Goal: Task Accomplishment & Management: Manage account settings

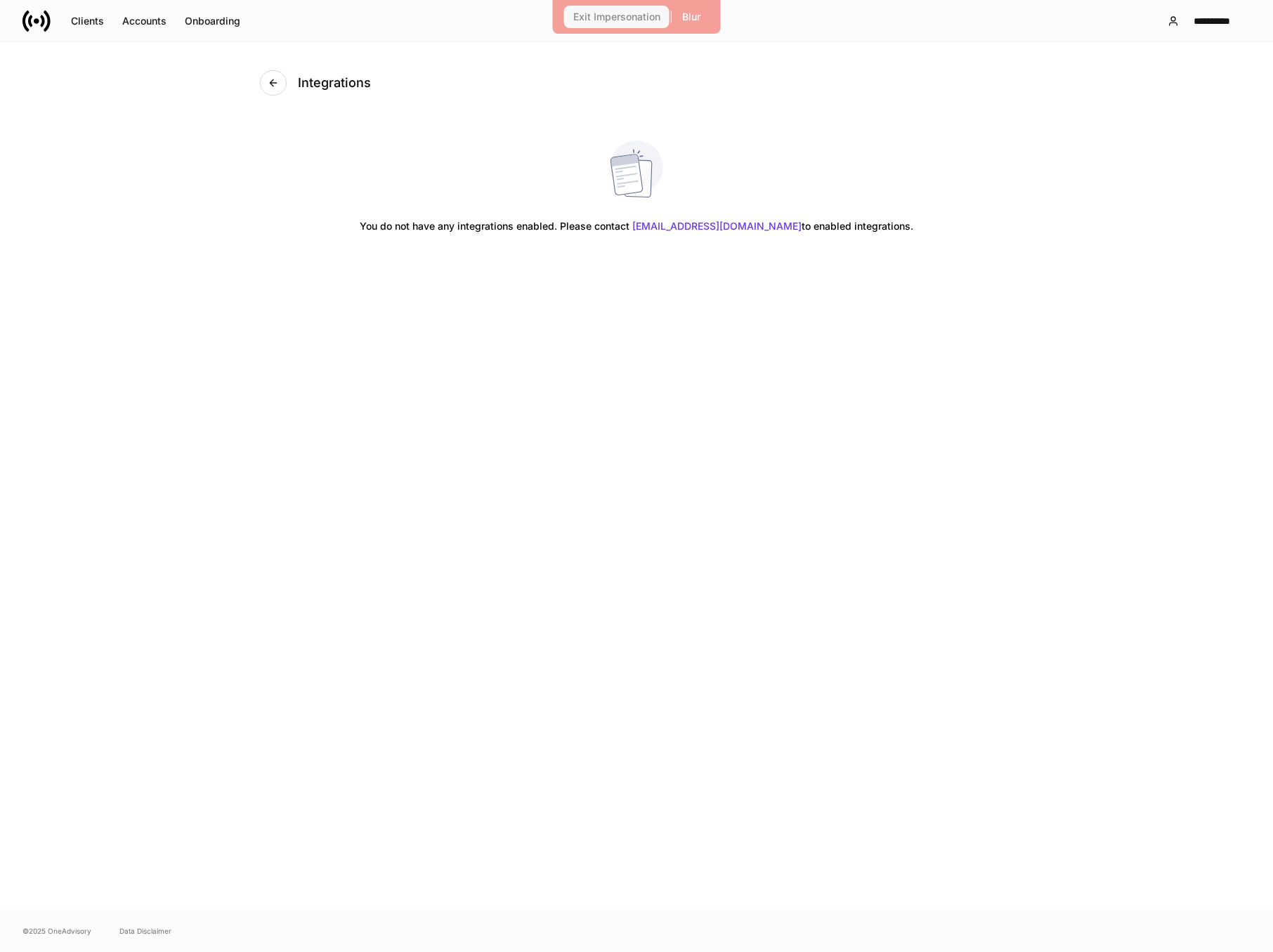
click at [631, 16] on div "Exit Impersonation" at bounding box center [616, 16] width 87 height 10
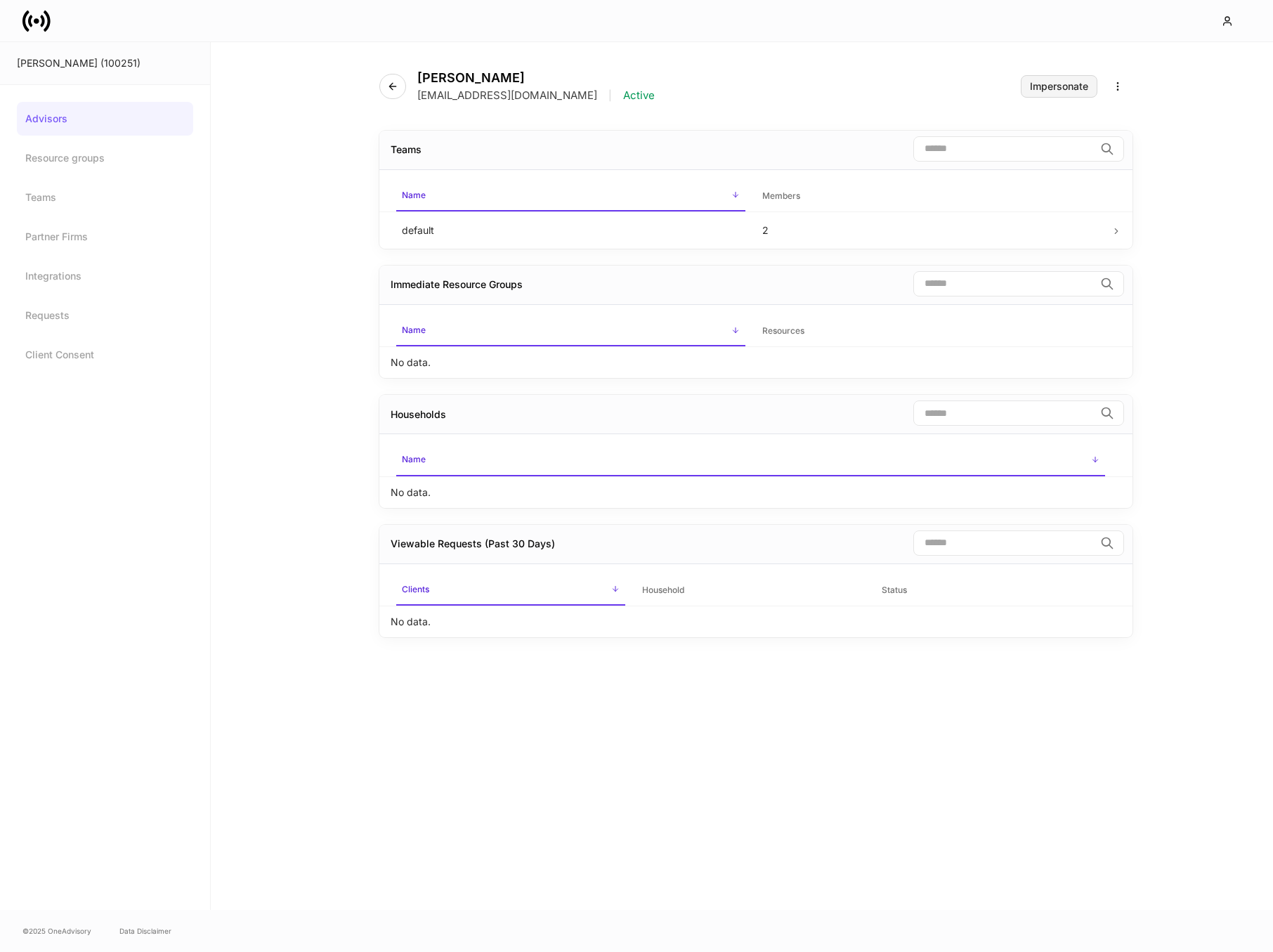
click at [1061, 83] on div "Impersonate" at bounding box center [1059, 86] width 58 height 10
click at [107, 268] on link "Integrations" at bounding box center [104, 276] width 176 height 34
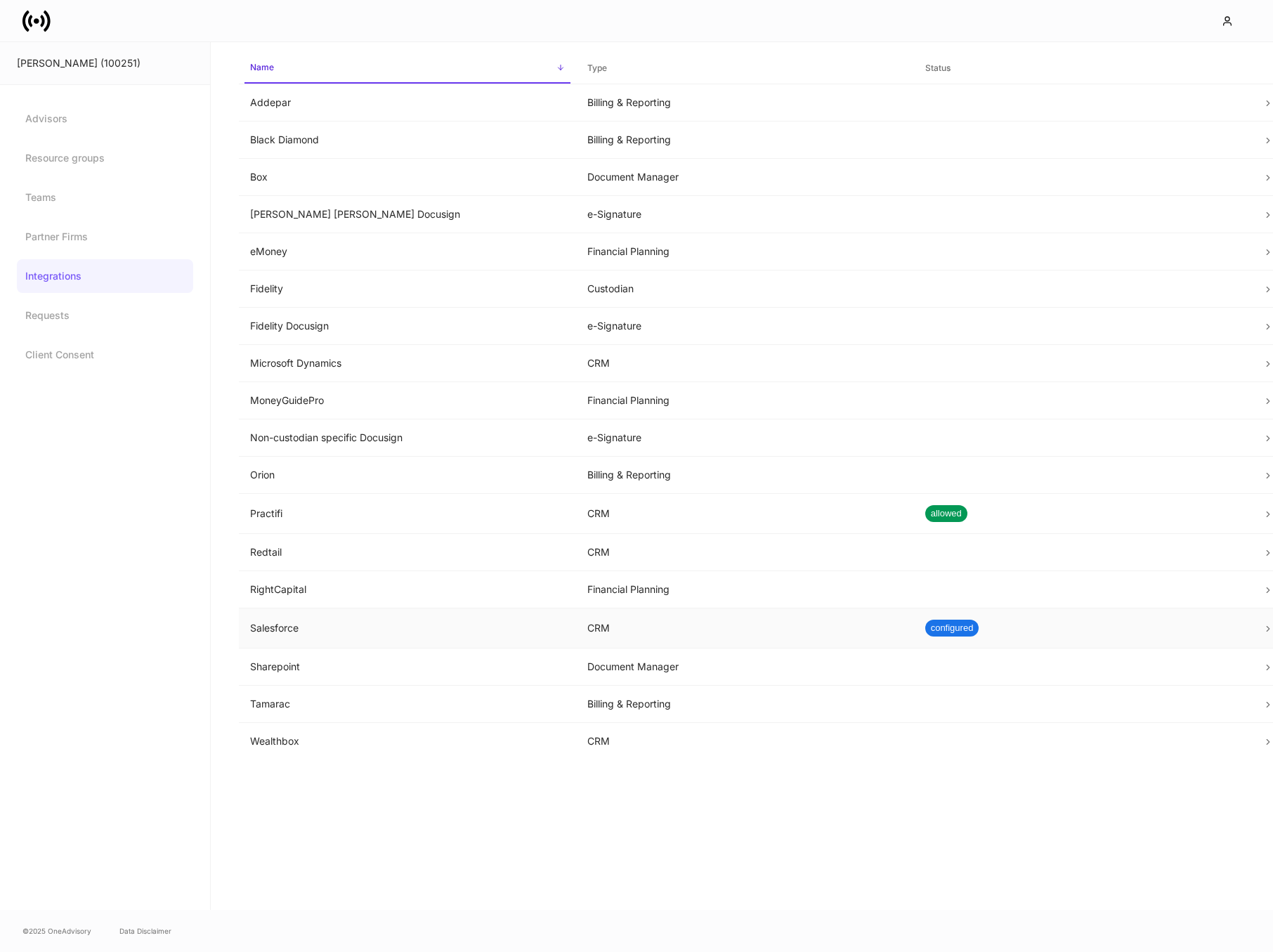
click at [323, 637] on td "Salesforce" at bounding box center [408, 629] width 338 height 41
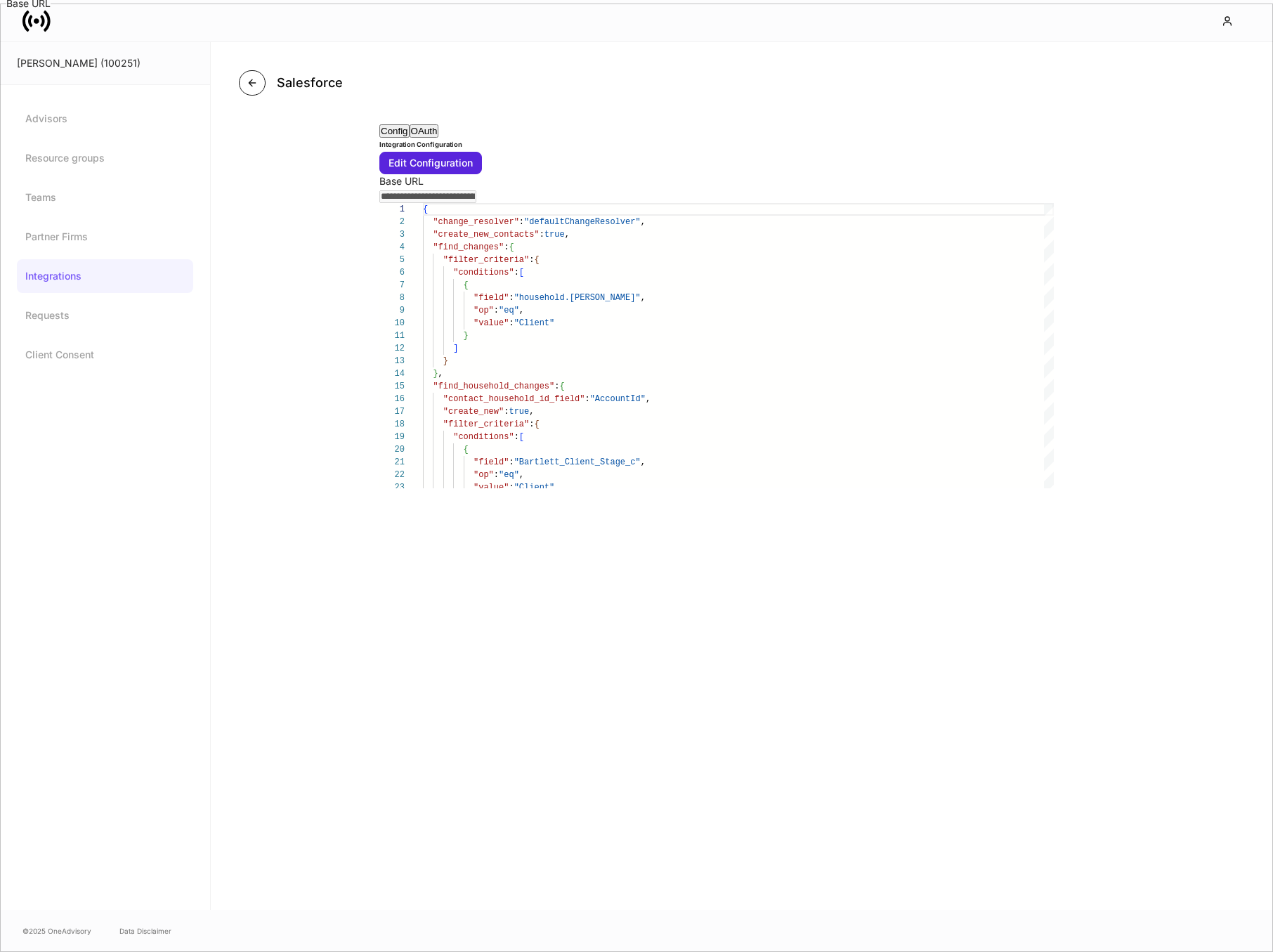
click at [255, 79] on icon "button" at bounding box center [253, 83] width 12 height 12
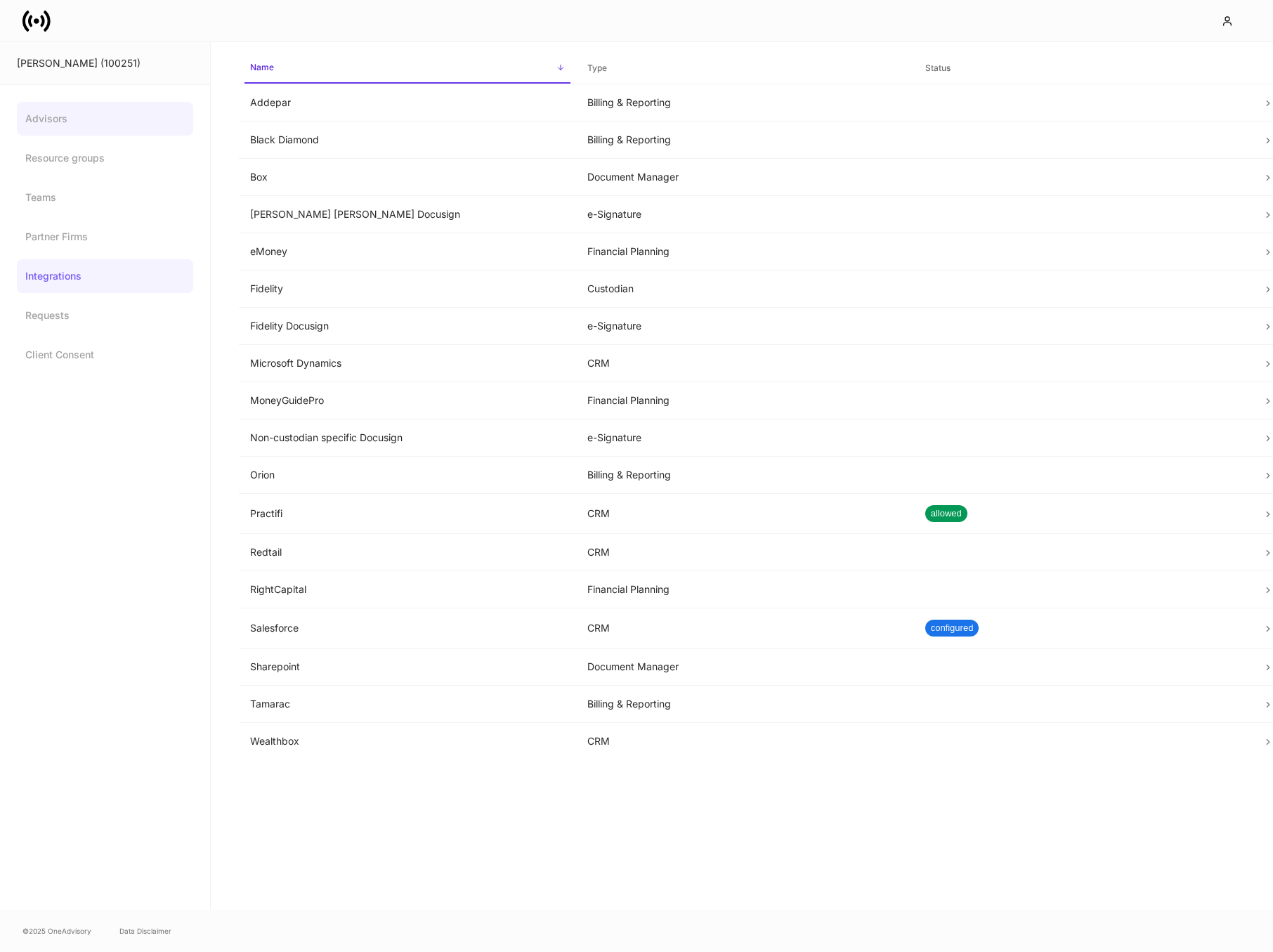
click at [92, 115] on link "Advisors" at bounding box center [104, 119] width 176 height 34
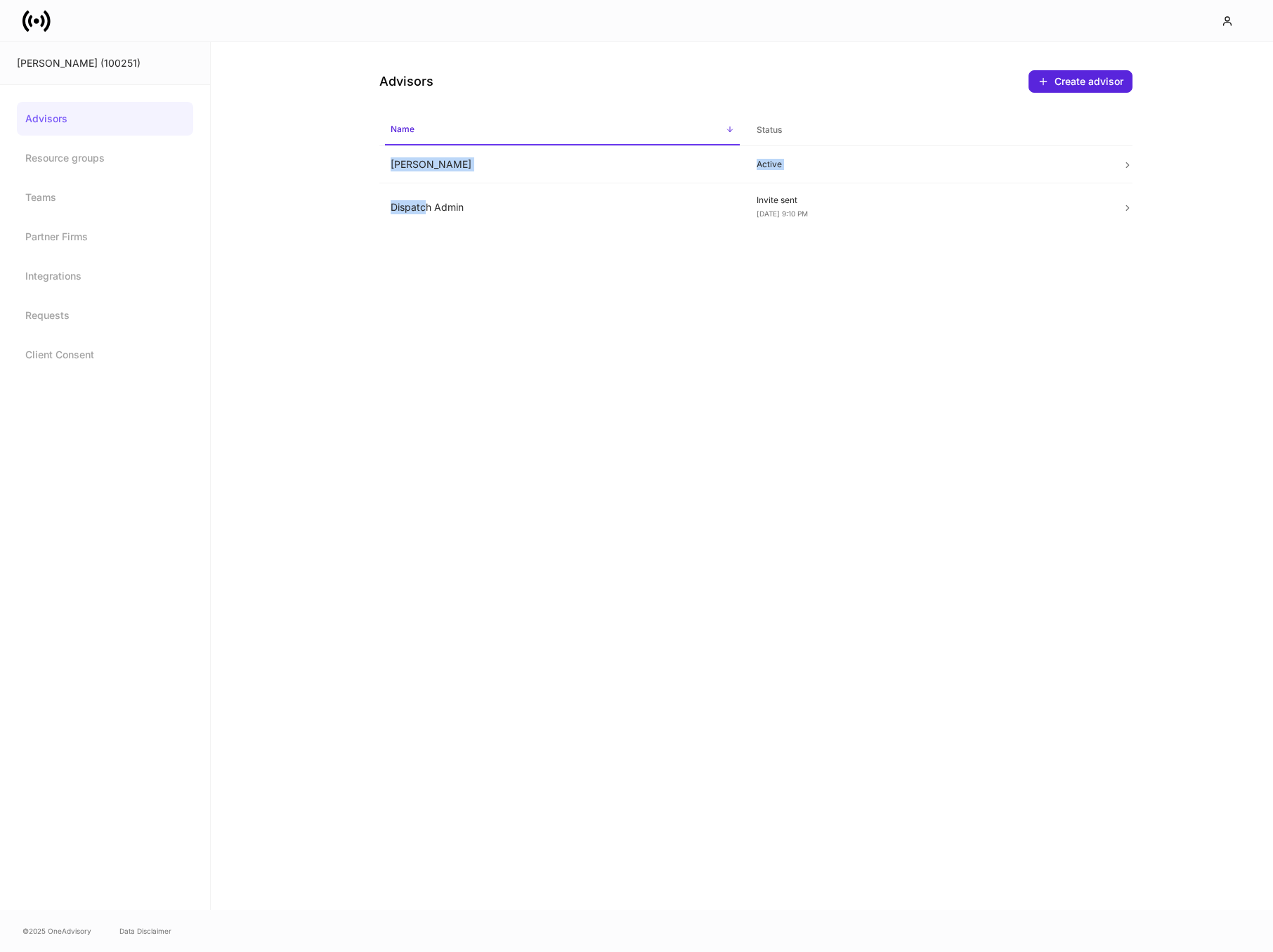
drag, startPoint x: 427, startPoint y: 201, endPoint x: 357, endPoint y: 204, distance: 70.1
click at [357, 204] on div "Advisors Create advisor Name sorted ascending Status Chad Kolde Active Dispatch…" at bounding box center [756, 137] width 843 height 189
click at [413, 163] on td "Chad Kolde" at bounding box center [561, 164] width 366 height 38
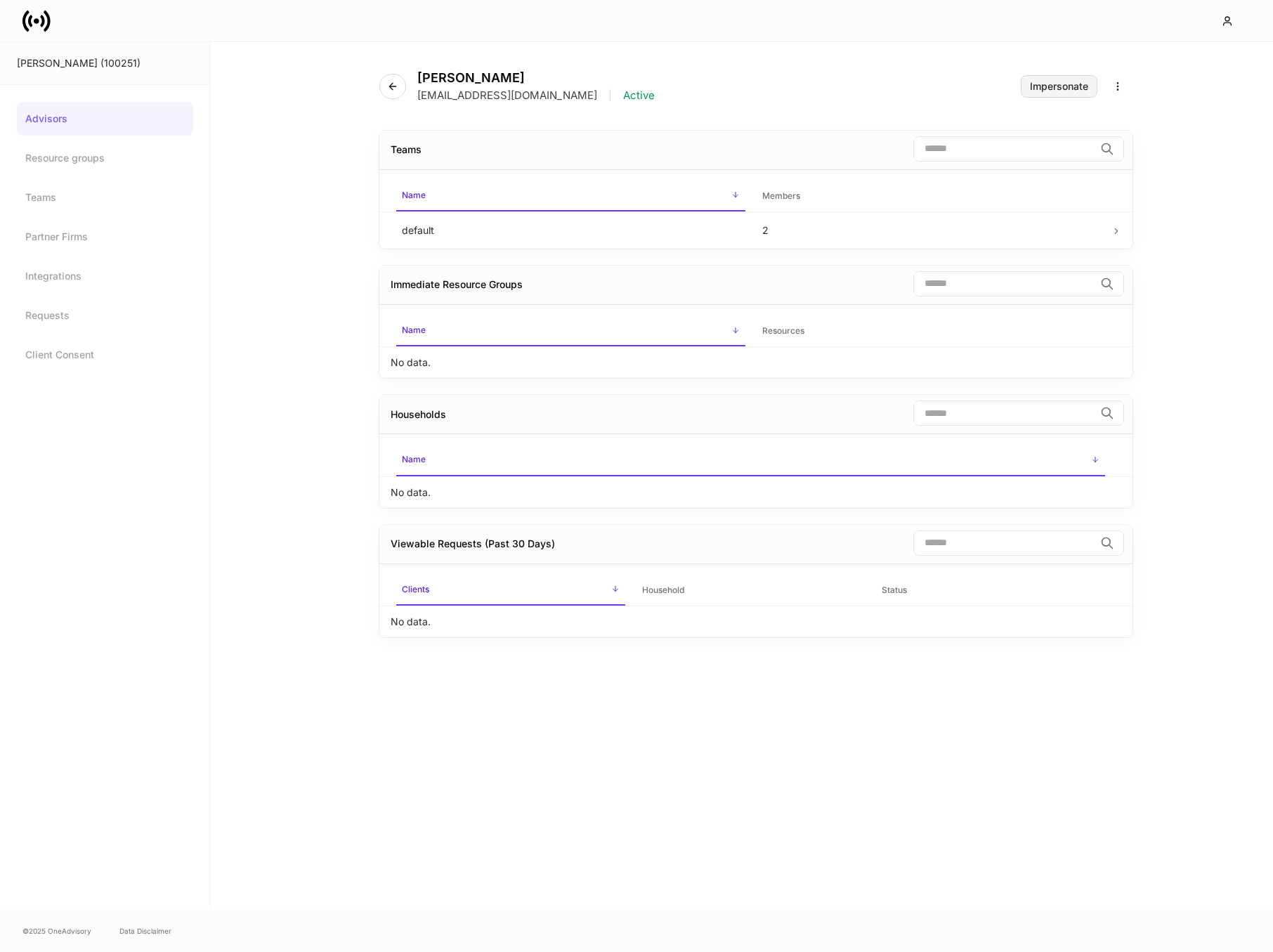
click at [1043, 86] on div "Impersonate" at bounding box center [1059, 86] width 58 height 10
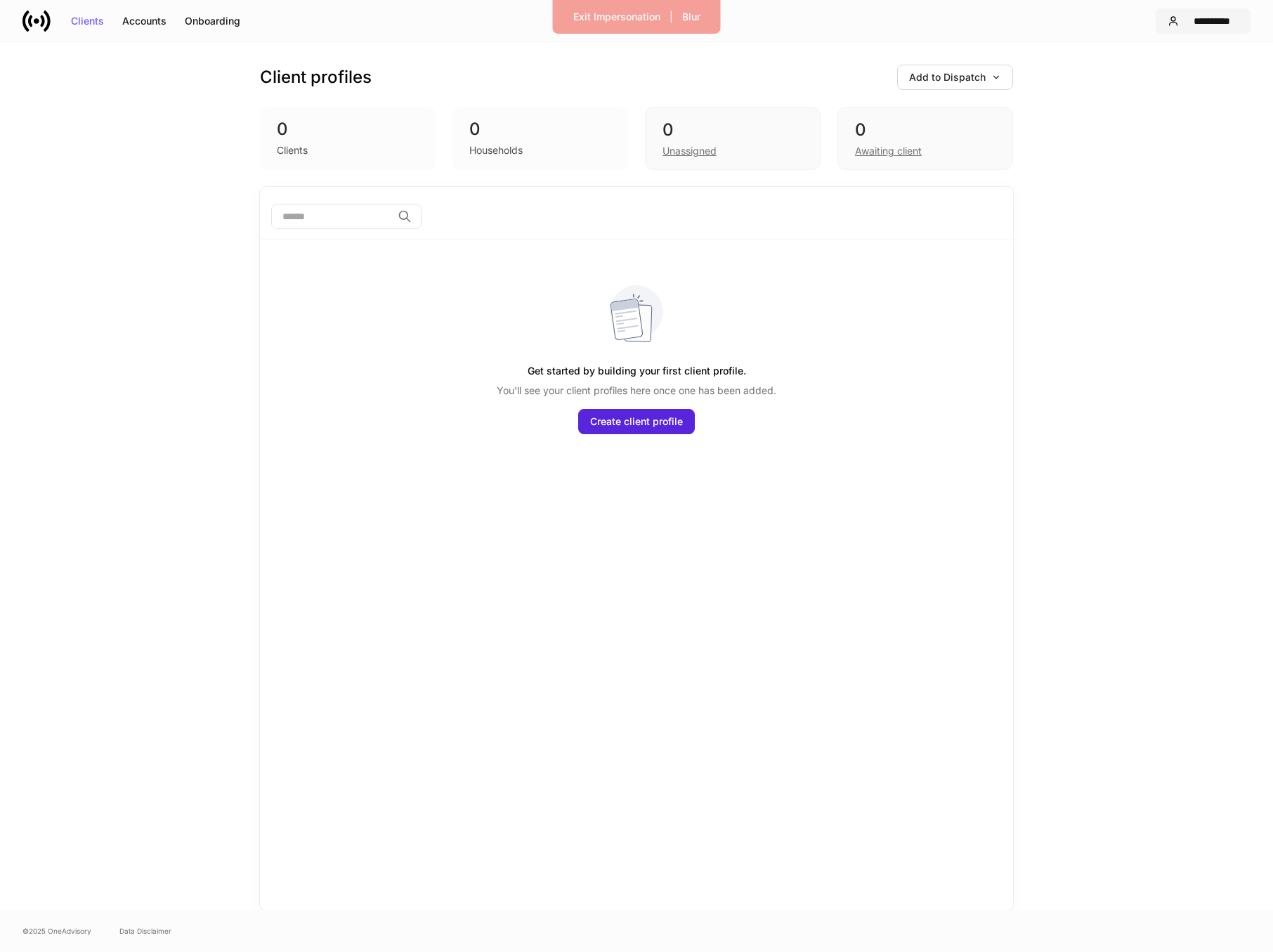
click at [1179, 22] on div "**********" at bounding box center [1203, 21] width 71 height 12
click at [1137, 76] on li "Settings" at bounding box center [1178, 86] width 192 height 26
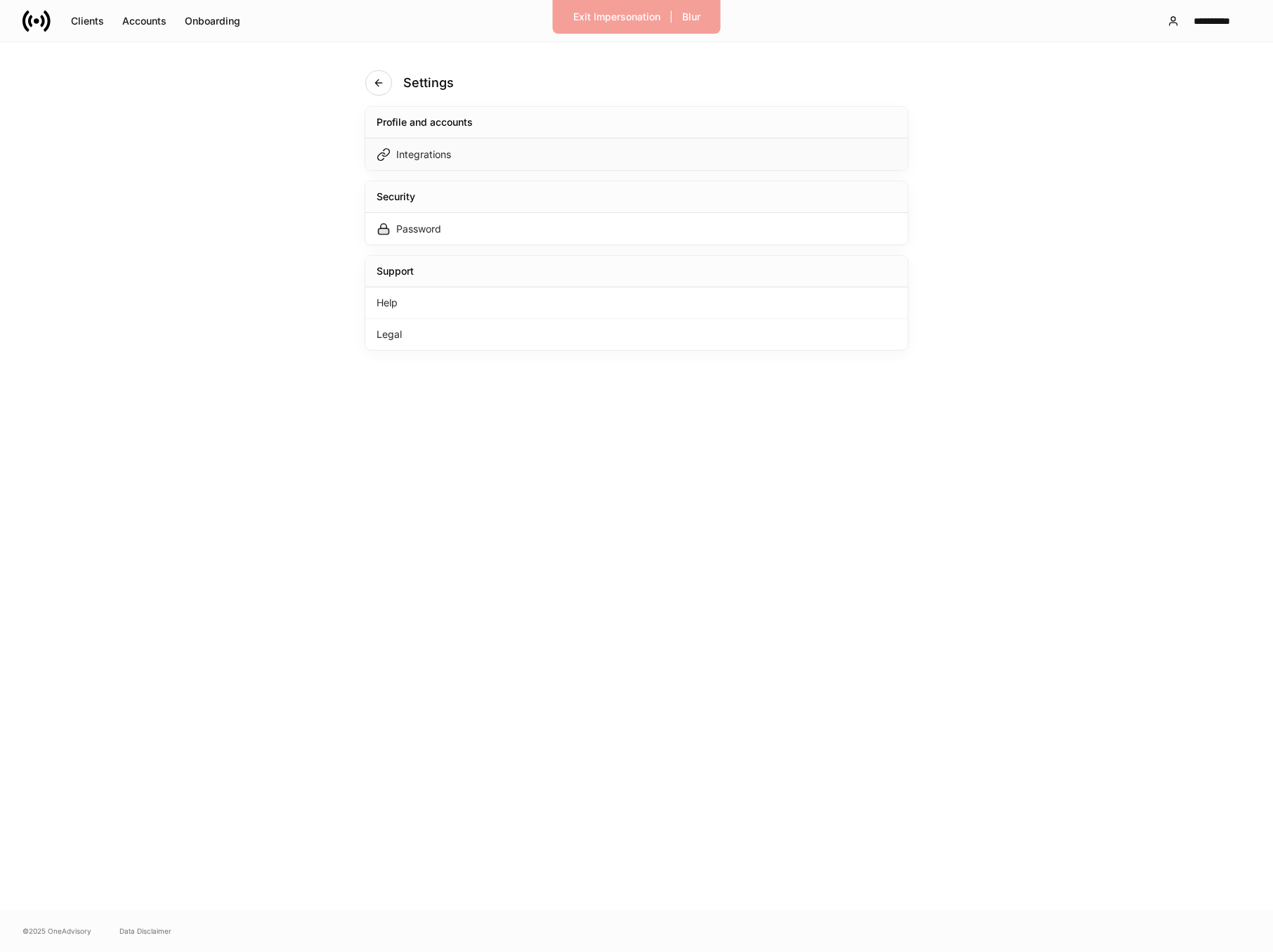
click at [867, 154] on div "Integrations" at bounding box center [636, 153] width 542 height 32
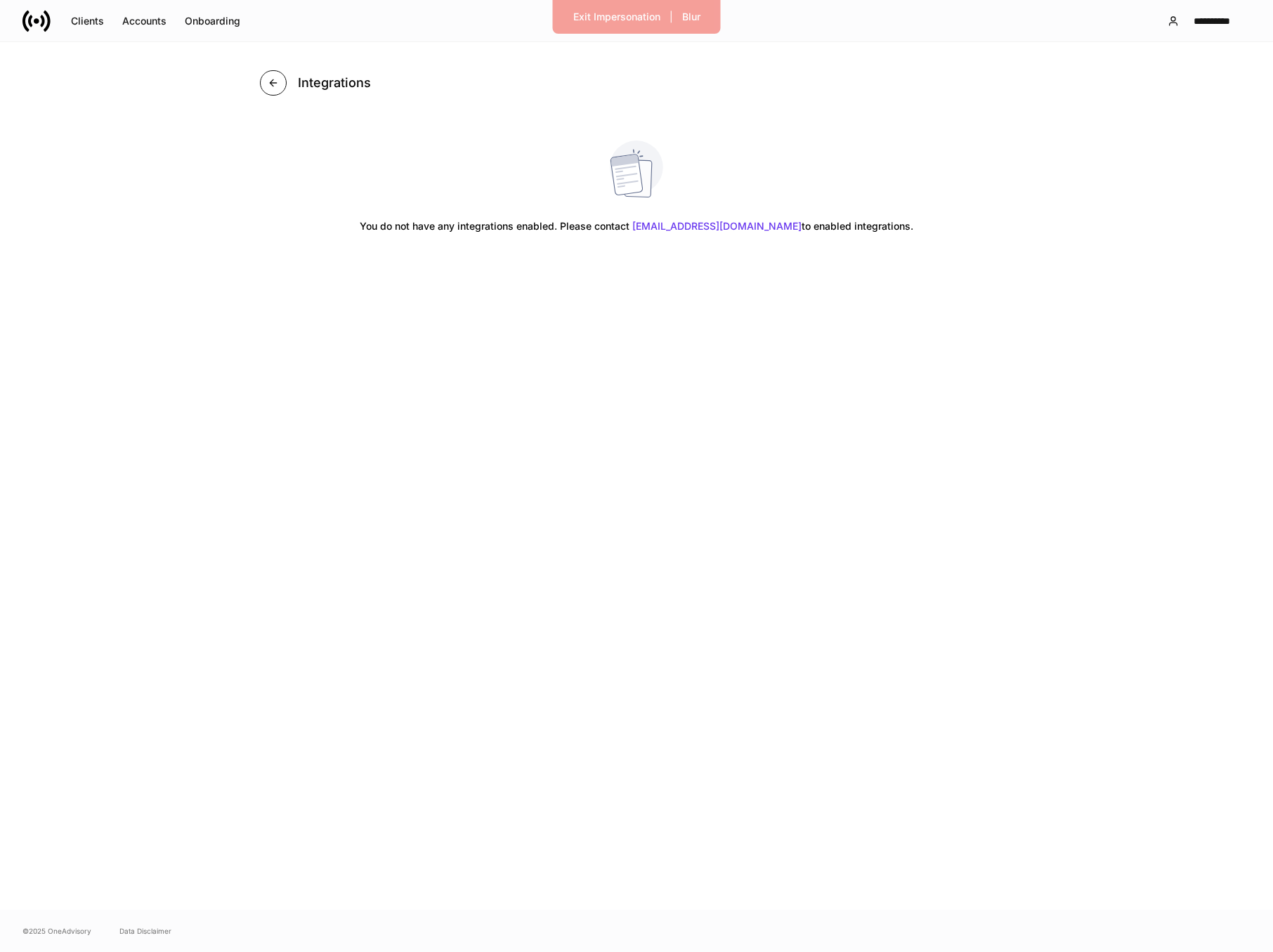
click at [270, 82] on icon "button" at bounding box center [273, 82] width 7 height 7
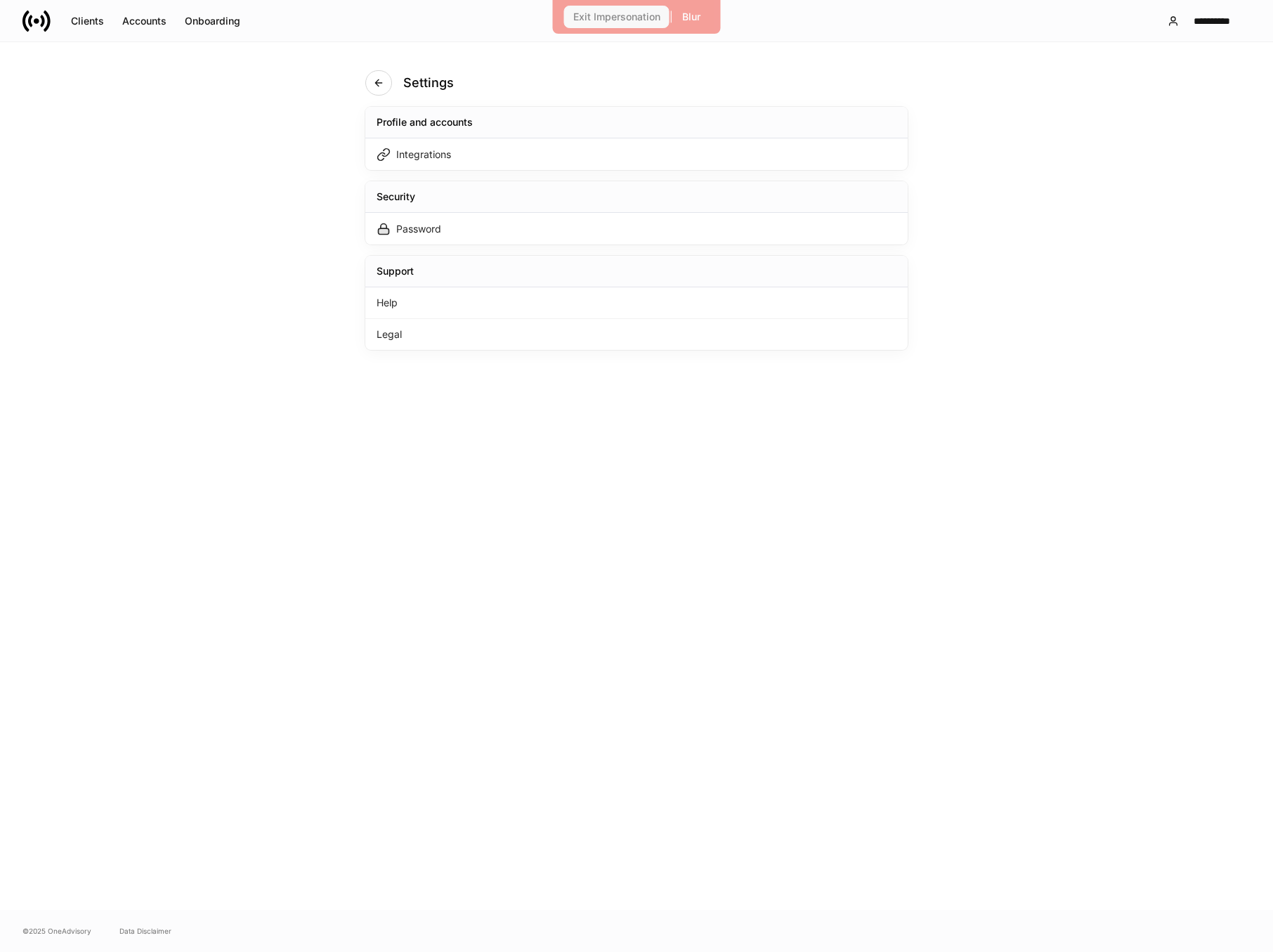
click at [611, 12] on div "Exit Impersonation" at bounding box center [616, 16] width 87 height 10
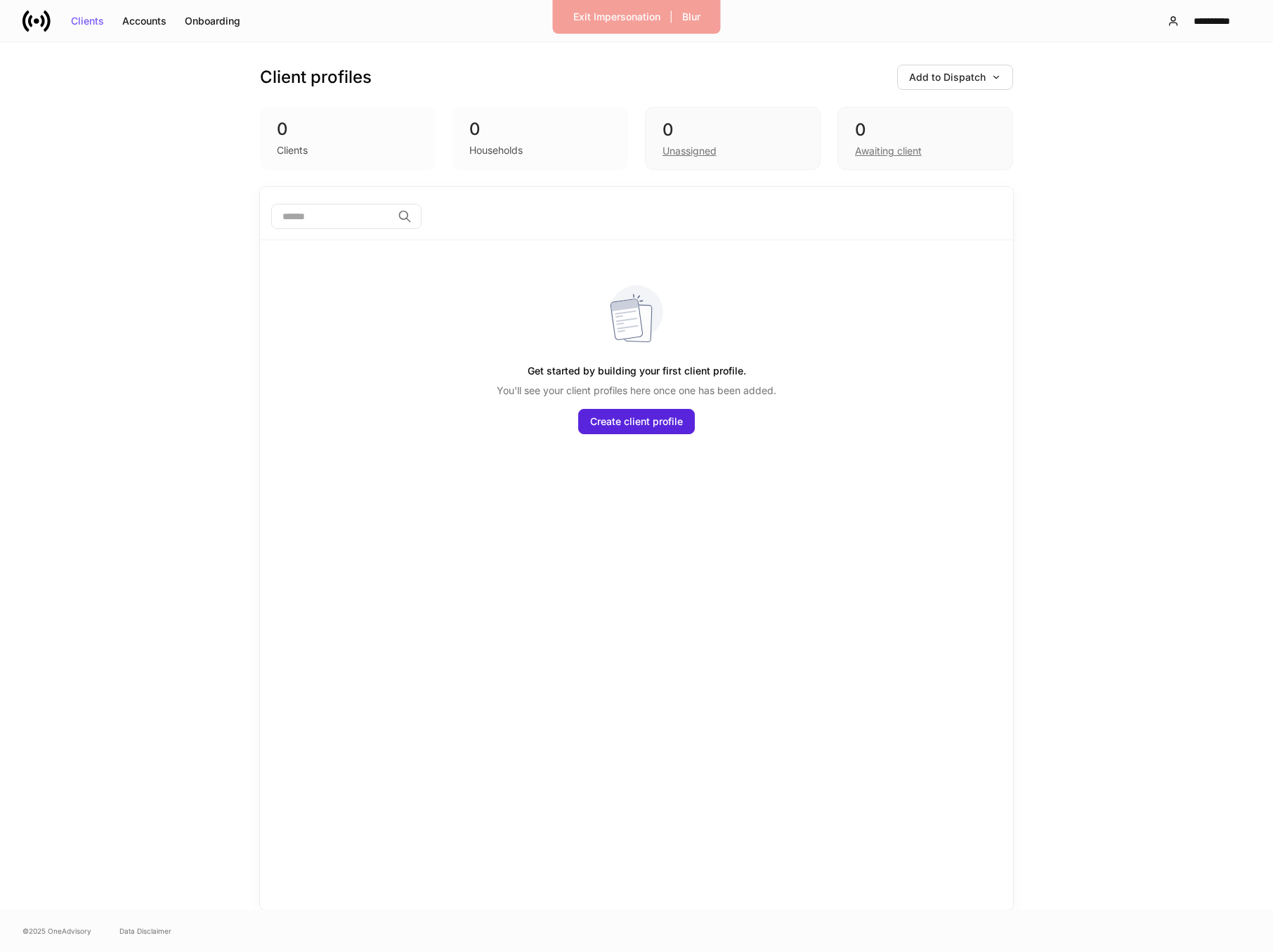
click at [86, 198] on div "Client profiles Add to Dispatch 0 Clients 0 Households 0 Unassigned 0 Awaiting …" at bounding box center [636, 476] width 1273 height 867
click at [85, 23] on div "Clients" at bounding box center [88, 21] width 33 height 10
click at [145, 22] on div "Accounts" at bounding box center [145, 21] width 44 height 10
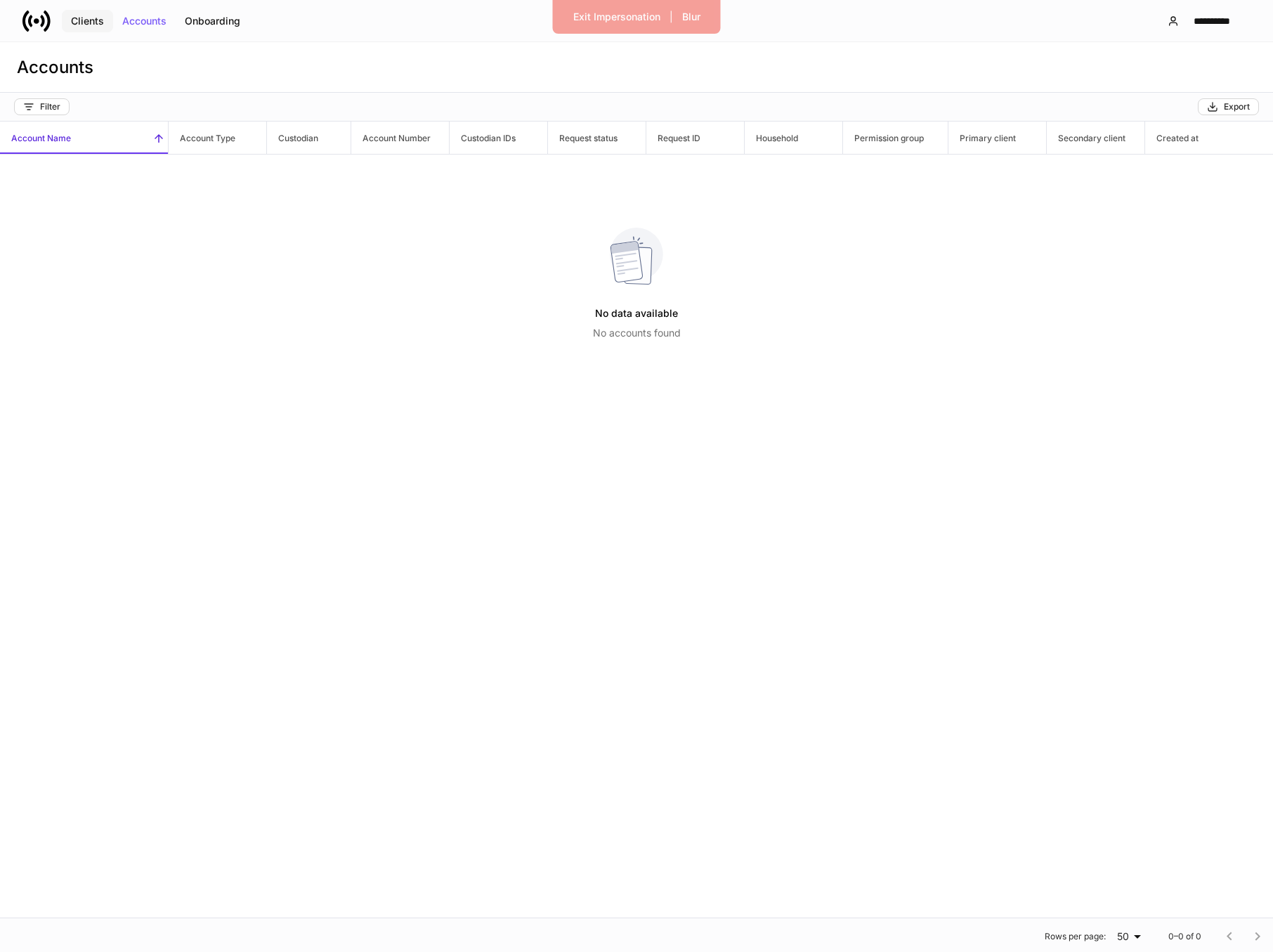
click at [79, 30] on button "Clients" at bounding box center [87, 20] width 51 height 22
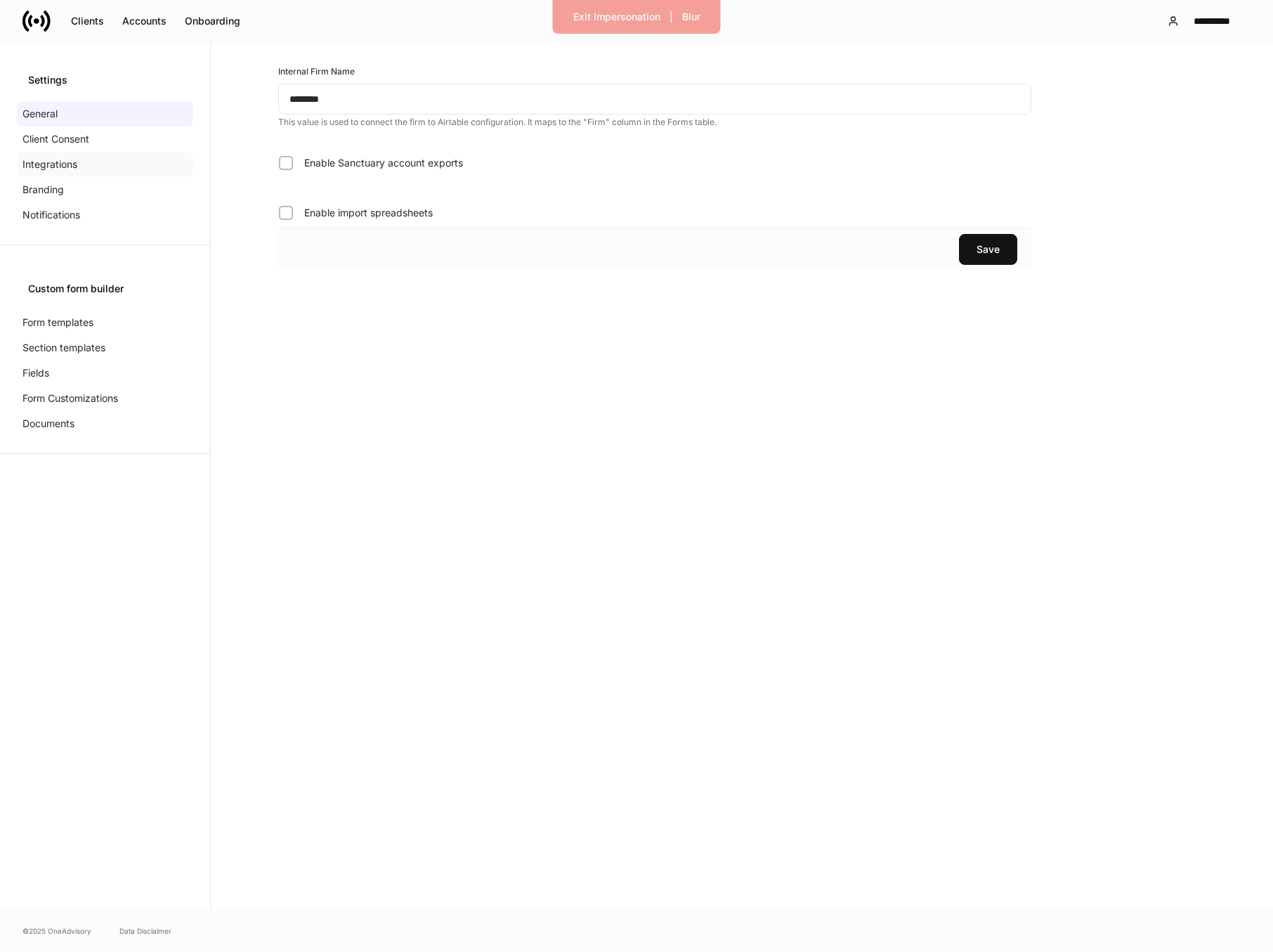
click at [87, 160] on div "Integrations" at bounding box center [104, 164] width 176 height 25
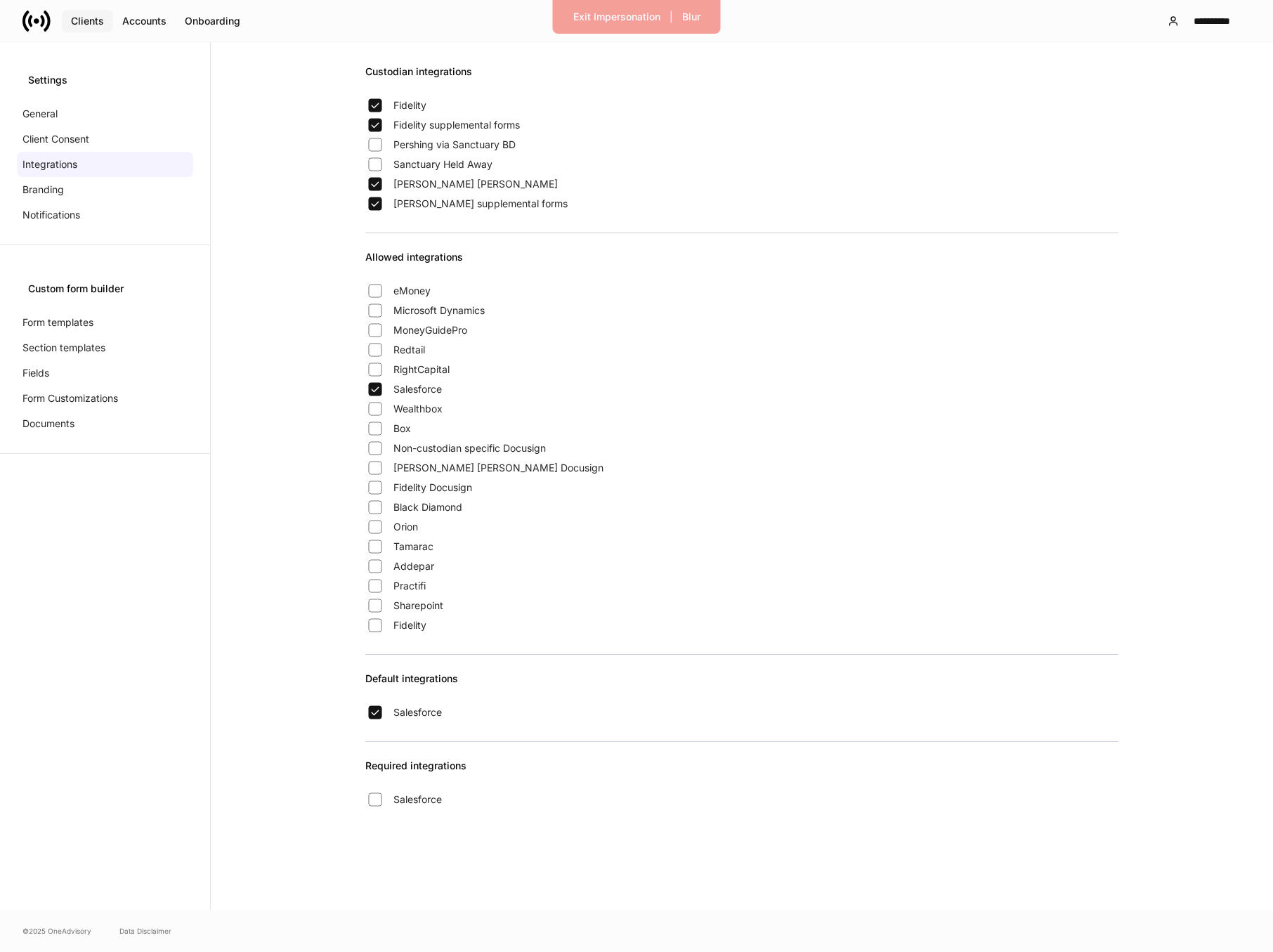
click at [81, 20] on div "Clients" at bounding box center [88, 21] width 33 height 10
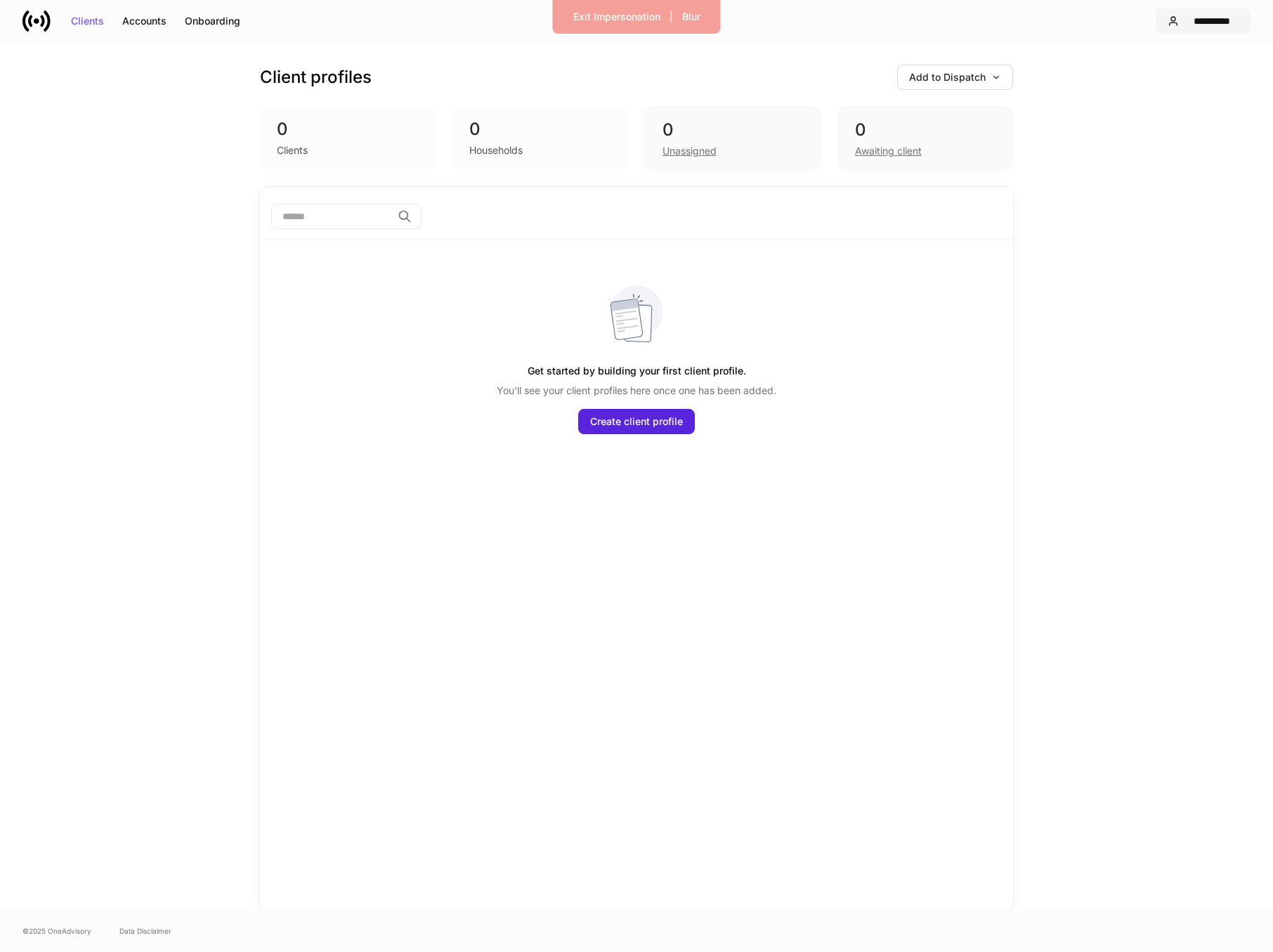
click at [1199, 17] on div "**********" at bounding box center [1211, 21] width 54 height 10
click at [1156, 89] on li "Settings" at bounding box center [1178, 86] width 192 height 26
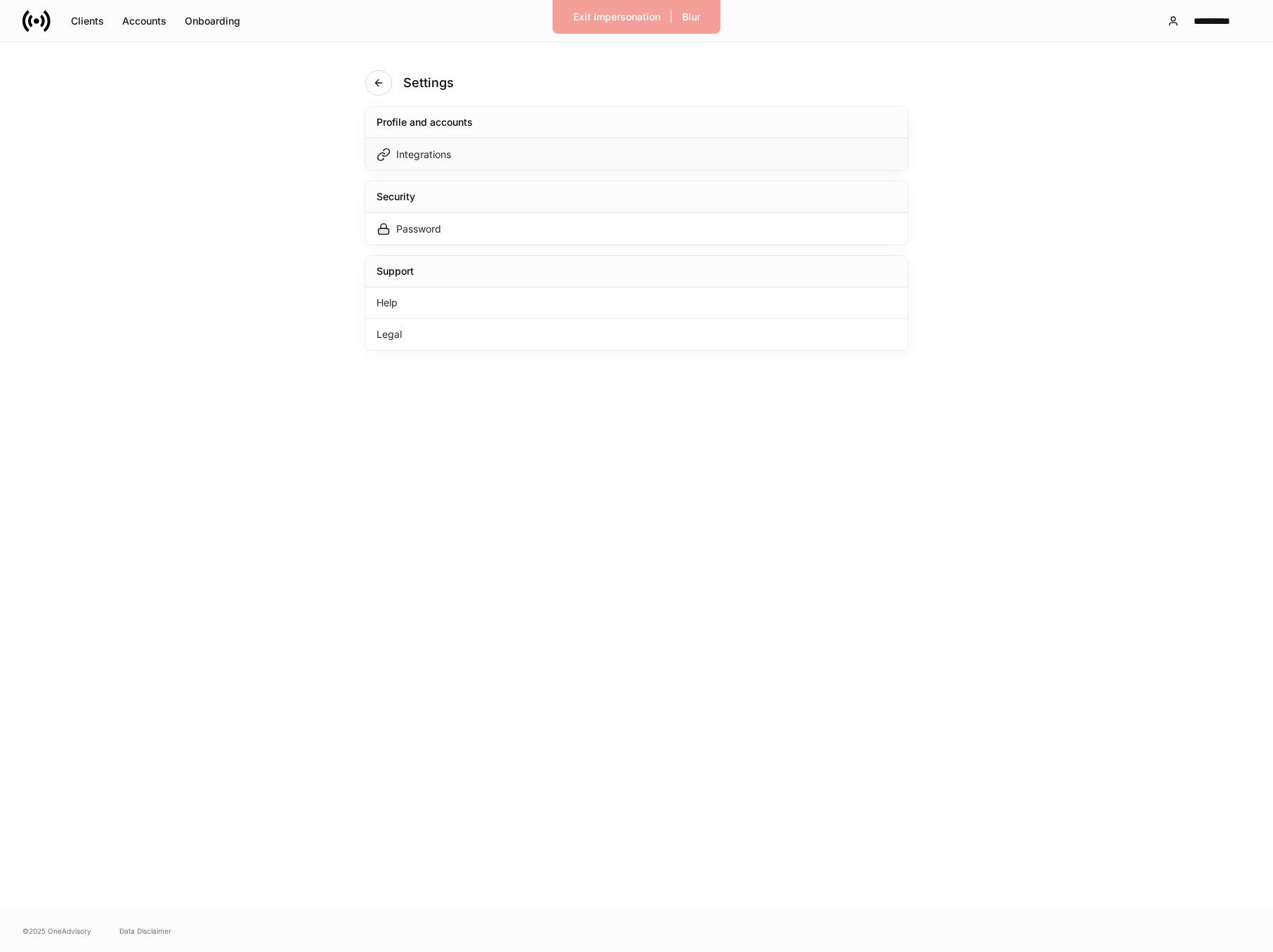
click at [505, 157] on div "Integrations" at bounding box center [636, 153] width 542 height 32
